Goal: Task Accomplishment & Management: Use online tool/utility

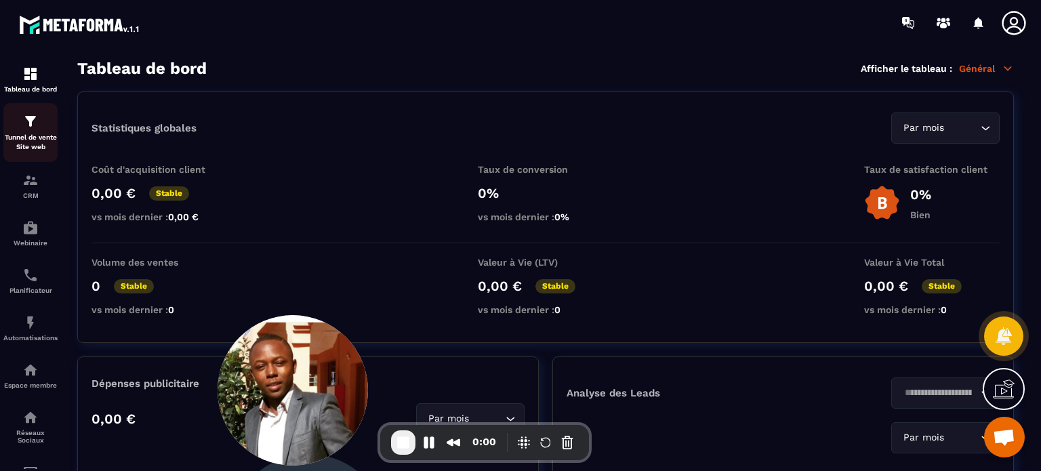
click at [14, 121] on div "Tunnel de vente Site web" at bounding box center [30, 132] width 54 height 39
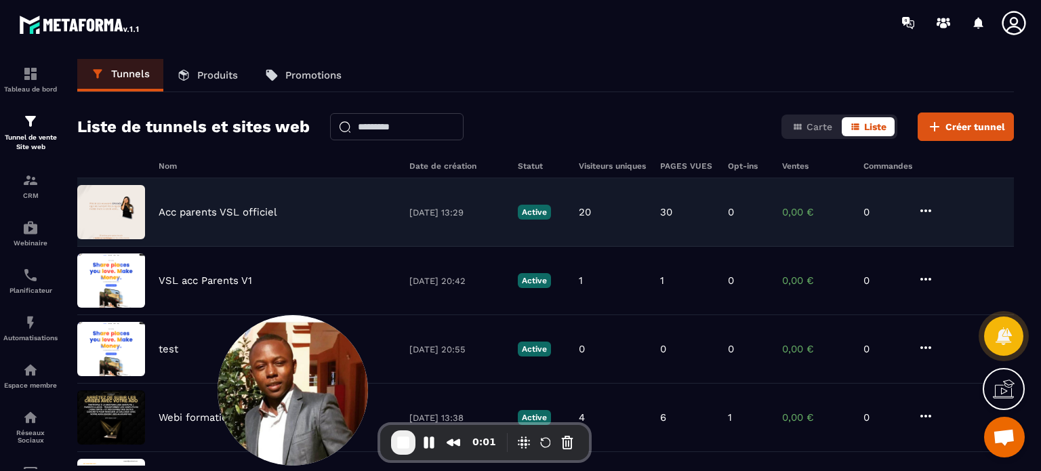
click at [232, 226] on div "Acc parents VSL officiel [DATE] 13:29 Active 20 30 0 0,00 € 0" at bounding box center [545, 212] width 937 height 68
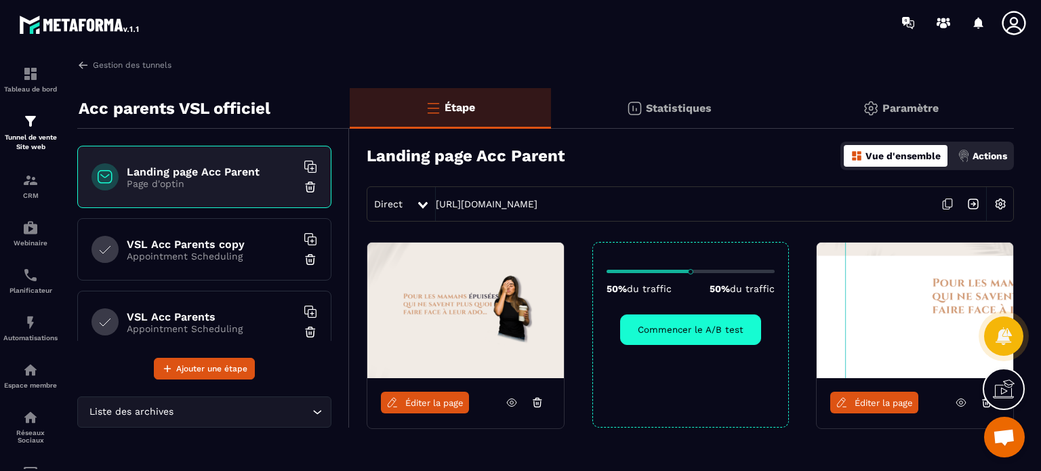
click at [431, 407] on link "Éditer la page" at bounding box center [425, 403] width 88 height 22
